Goal: Understand site structure: Understand site structure

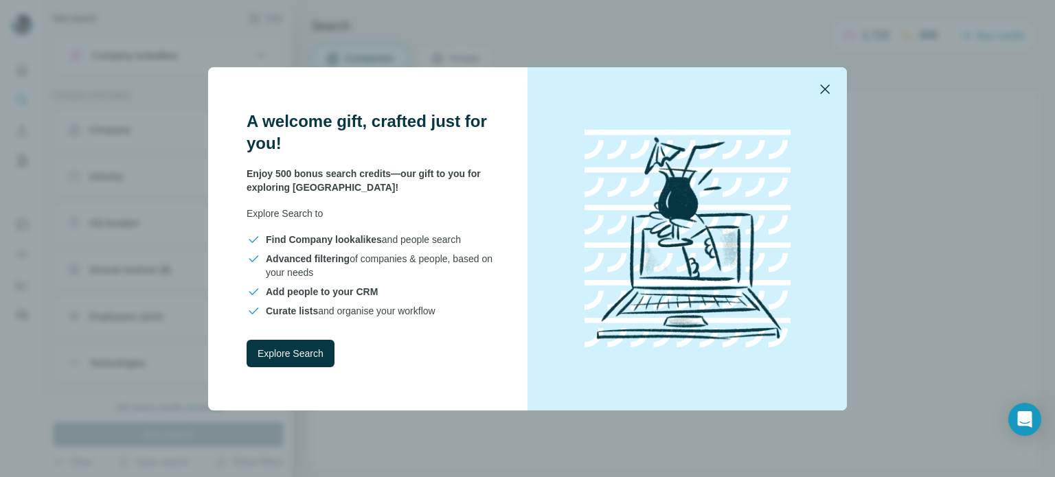
click at [816, 85] on icon "button" at bounding box center [824, 89] width 16 height 16
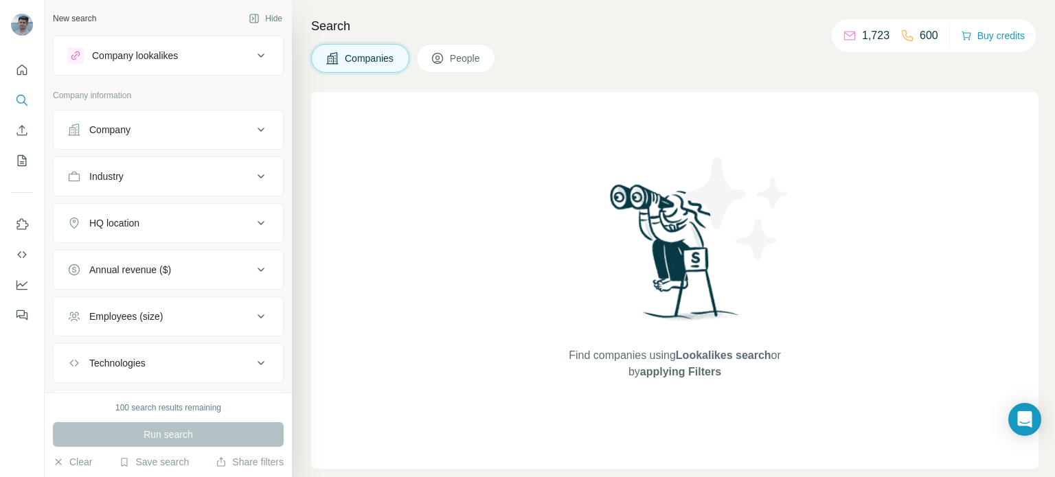
click at [159, 49] on div "Company lookalikes" at bounding box center [135, 56] width 86 height 14
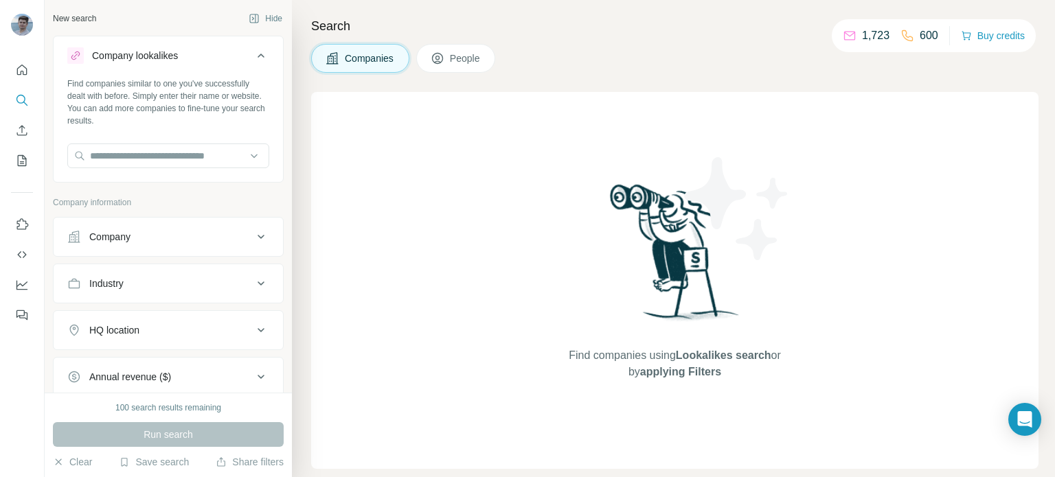
scroll to position [180, 0]
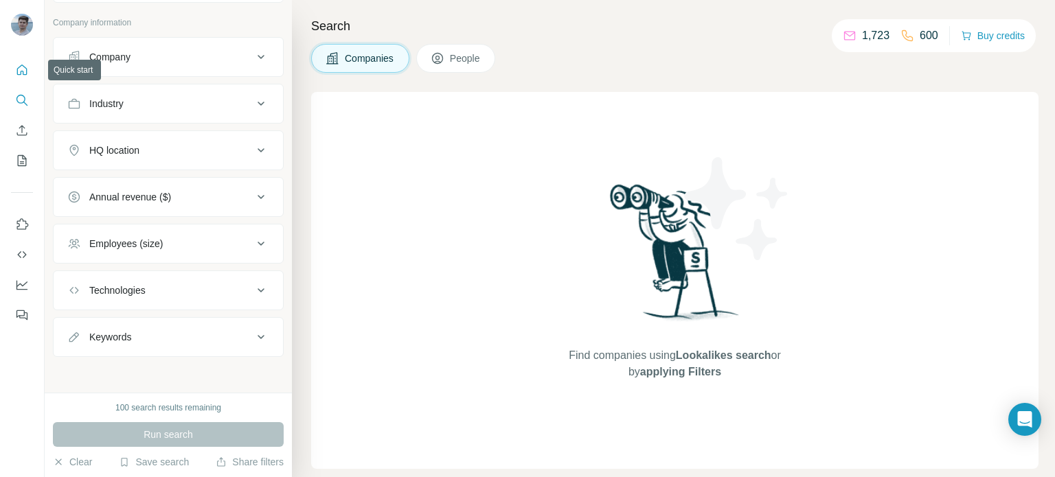
click at [19, 71] on icon "Quick start" at bounding box center [22, 70] width 14 height 14
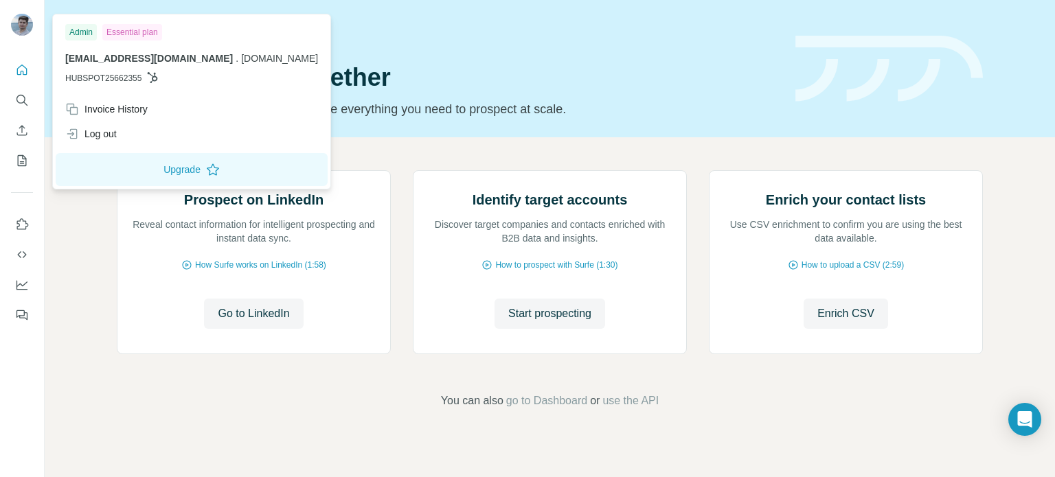
click at [12, 25] on img at bounding box center [22, 25] width 22 height 22
click at [516, 69] on h1 "Let’s prospect together" at bounding box center [448, 77] width 662 height 27
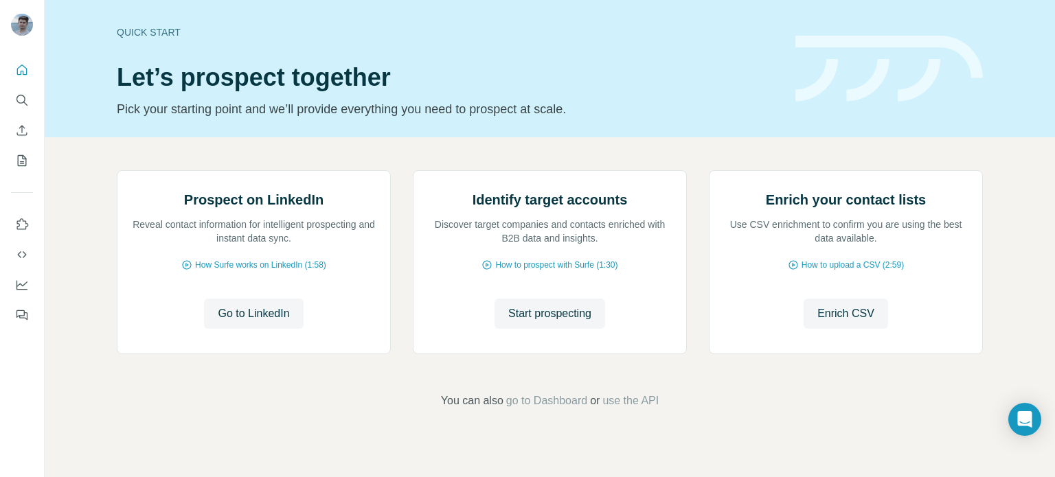
click at [25, 71] on icon "Quick start" at bounding box center [22, 70] width 14 height 14
click at [14, 280] on button "Dashboard" at bounding box center [22, 285] width 22 height 25
